Goal: Task Accomplishment & Management: Manage account settings

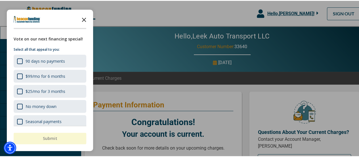
click at [84, 18] on icon "Close the survey" at bounding box center [83, 18] width 11 height 11
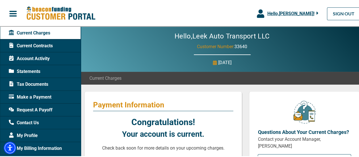
click at [43, 57] on span "Account Activity" at bounding box center [29, 57] width 41 height 7
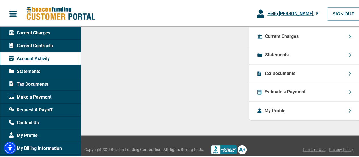
scroll to position [434, 0]
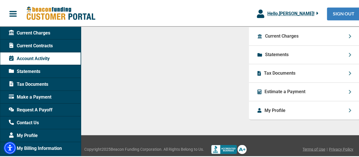
click at [344, 14] on link "SIGN OUT" at bounding box center [344, 13] width 34 height 13
